Goal: Task Accomplishment & Management: Use online tool/utility

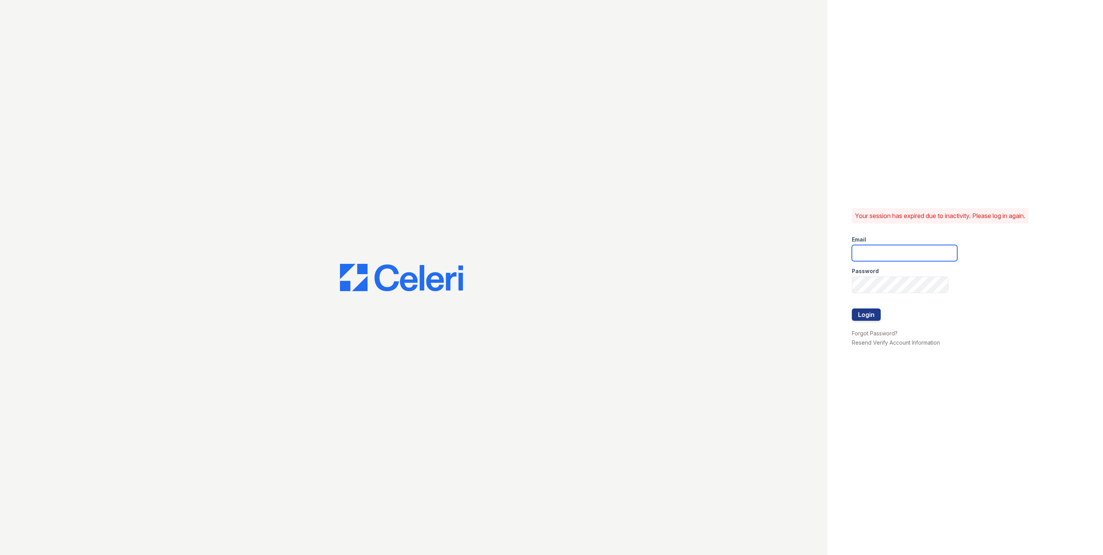
type input "[EMAIL_ADDRESS][DOMAIN_NAME]"
click at [856, 315] on button "Login" at bounding box center [866, 314] width 29 height 12
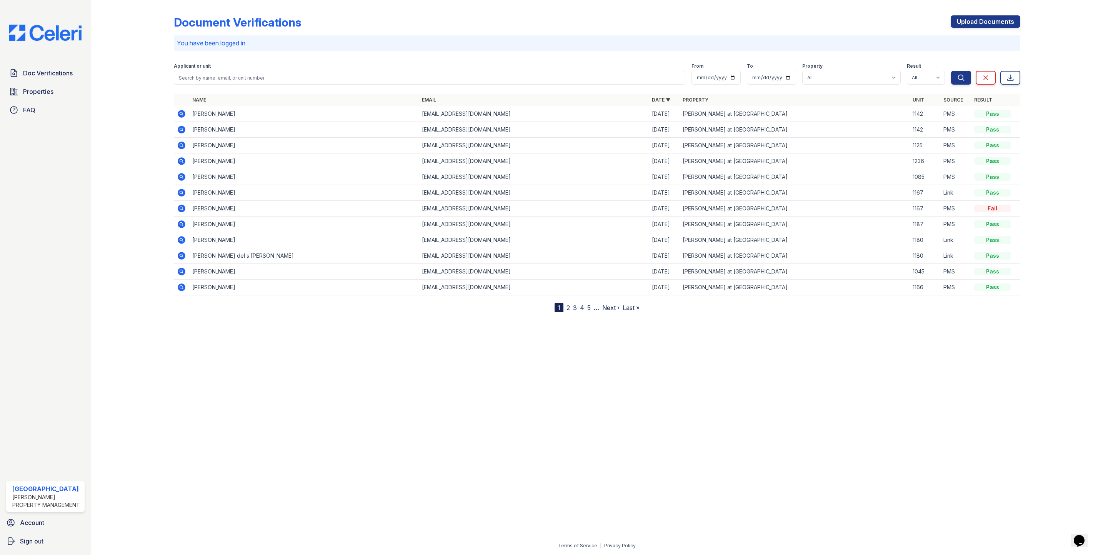
click at [42, 93] on span "Properties" at bounding box center [38, 91] width 30 height 9
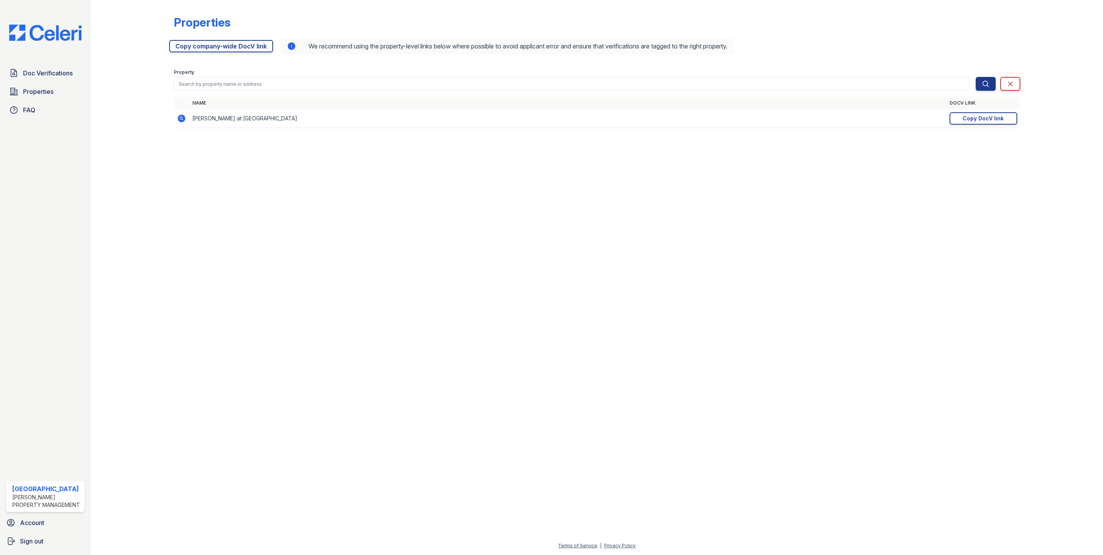
click at [968, 120] on div "Copy DocV link" at bounding box center [983, 119] width 41 height 8
click at [38, 35] on img at bounding box center [45, 33] width 85 height 16
